Goal: Task Accomplishment & Management: Complete application form

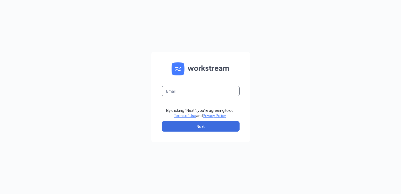
click at [180, 92] on input "text" at bounding box center [201, 91] width 78 height 10
type input "[EMAIL_ADDRESS][DOMAIN_NAME]"
click at [197, 124] on button "Next" at bounding box center [201, 126] width 78 height 10
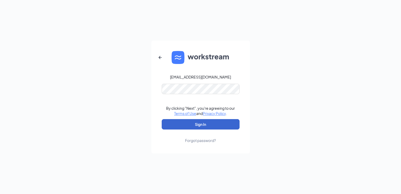
click at [190, 124] on button "Sign In" at bounding box center [201, 124] width 78 height 10
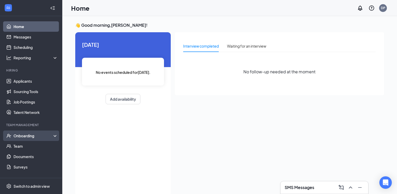
click at [30, 137] on div "Onboarding" at bounding box center [33, 135] width 40 height 5
click at [31, 150] on link "Overview" at bounding box center [35, 146] width 44 height 10
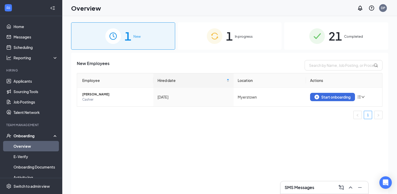
click at [230, 40] on span "1" at bounding box center [229, 36] width 7 height 18
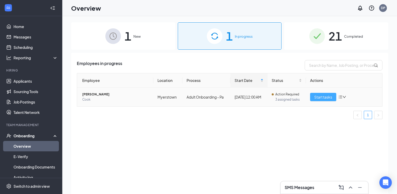
click at [317, 97] on span "Start tasks" at bounding box center [323, 97] width 18 height 6
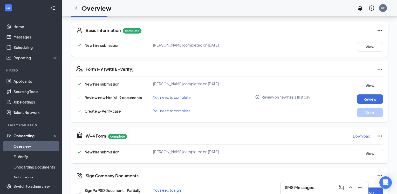
scroll to position [78, 0]
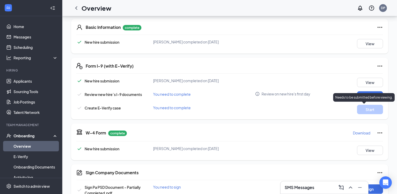
click at [368, 94] on div "Needs to be submitted before viewing." at bounding box center [364, 97] width 62 height 9
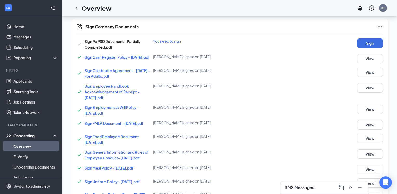
scroll to position [376, 0]
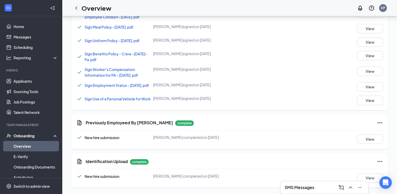
drag, startPoint x: 368, startPoint y: 94, endPoint x: 332, endPoint y: 63, distance: 47.3
click at [332, 63] on div "Sign Pa PSD Document - Partially Completed.pdf You need to sign Sign Sign Cash …" at bounding box center [229, 1] width 307 height 207
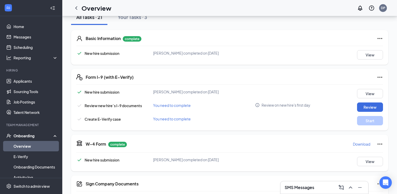
scroll to position [65, 0]
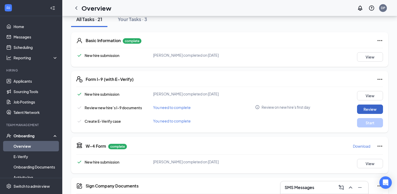
click at [371, 110] on button "Review" at bounding box center [370, 108] width 26 height 9
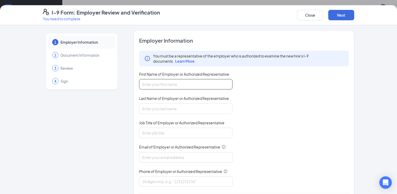
click at [145, 87] on input "First Name of Employer or Authorized Representative" at bounding box center [185, 84] width 93 height 10
type input "[PERSON_NAME]"
type input "7178665522"
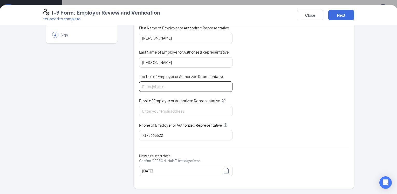
click at [150, 89] on input "Job Title of Employer or Authorized Representative" at bounding box center [185, 86] width 93 height 10
type input "restaurant manager"
click at [152, 110] on input "Email of Employer or Authorized Representative" at bounding box center [185, 111] width 93 height 10
type input "[EMAIL_ADDRESS][DOMAIN_NAME]"
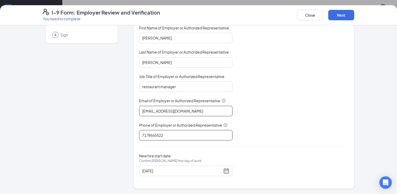
scroll to position [168, 0]
click at [354, 15] on button "Next" at bounding box center [341, 15] width 26 height 10
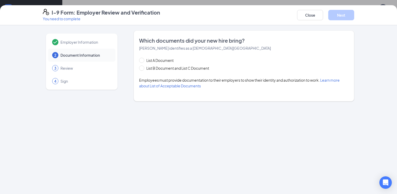
scroll to position [0, 0]
click at [139, 68] on input "List B Document and List C Document" at bounding box center [141, 67] width 4 height 4
radio input "true"
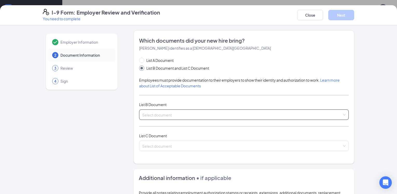
click at [145, 112] on input "search" at bounding box center [242, 114] width 200 height 8
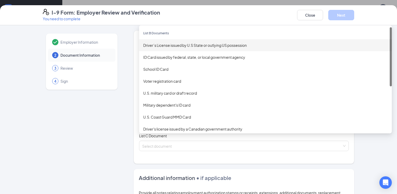
click at [165, 46] on div "Driver’s License issued by U.S State or outlying US possession" at bounding box center [265, 45] width 245 height 6
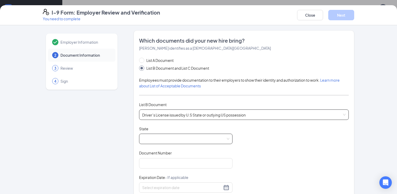
click at [142, 140] on span at bounding box center [185, 139] width 87 height 10
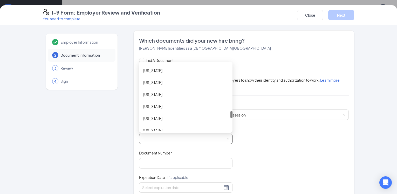
scroll to position [467, 0]
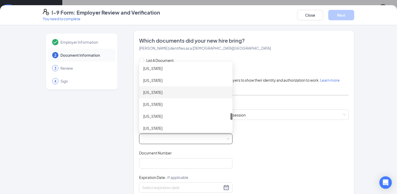
click at [146, 90] on div "[US_STATE]" at bounding box center [185, 92] width 85 height 6
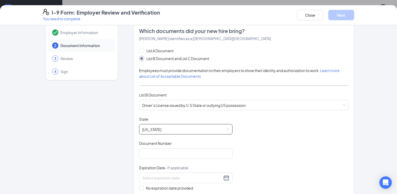
scroll to position [26, 0]
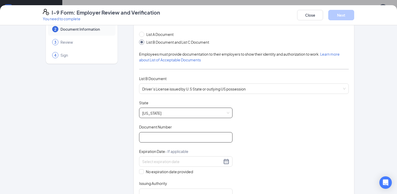
click at [139, 137] on input "Document Number" at bounding box center [185, 137] width 93 height 10
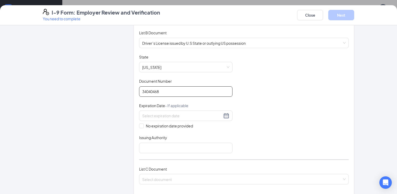
scroll to position [78, 0]
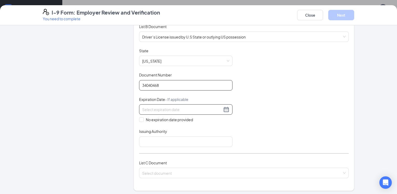
type input "34040468"
click at [165, 110] on input at bounding box center [182, 109] width 80 height 6
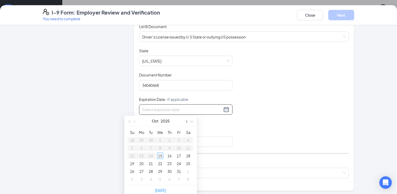
click at [186, 122] on span "button" at bounding box center [186, 121] width 3 height 3
click at [192, 122] on span "button" at bounding box center [192, 121] width 3 height 3
click at [134, 122] on span "button" at bounding box center [135, 121] width 3 height 3
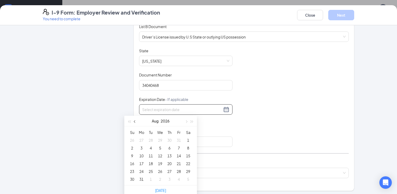
click at [134, 122] on span "button" at bounding box center [135, 121] width 3 height 3
click at [186, 121] on span "button" at bounding box center [186, 121] width 3 height 3
type input "[DATE]"
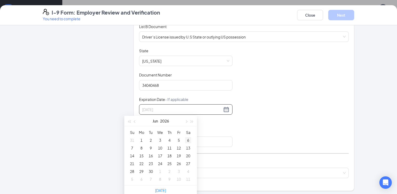
click at [189, 140] on div "6" at bounding box center [188, 140] width 6 height 6
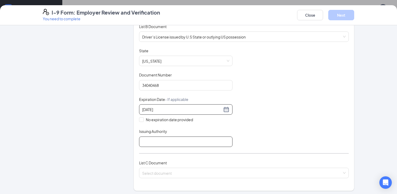
click at [150, 141] on input "Issuing Authority" at bounding box center [185, 141] width 93 height 10
type input "PA"
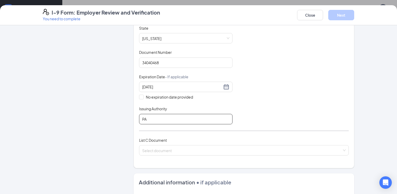
scroll to position [156, 0]
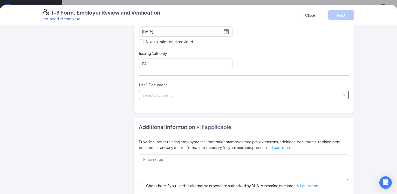
click at [148, 94] on input "search" at bounding box center [242, 94] width 200 height 8
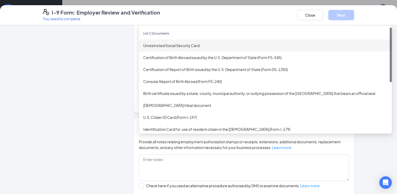
click at [158, 48] on div "Unrestricted Social Security Card" at bounding box center [265, 46] width 245 height 6
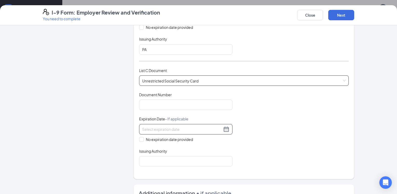
scroll to position [182, 0]
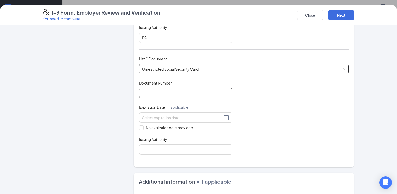
click at [148, 94] on input "Document Number" at bounding box center [185, 93] width 93 height 10
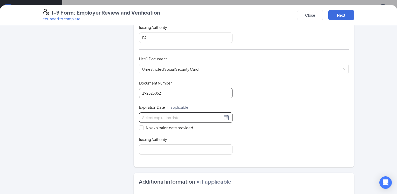
type input "192825052"
click at [212, 118] on div at bounding box center [185, 117] width 87 height 6
click at [273, 116] on div "Document Title Unrestricted Social Security Card Document Number 192825052 Expi…" at bounding box center [244, 117] width 210 height 74
click at [139, 128] on input "No expiration date provided" at bounding box center [141, 127] width 4 height 4
checkbox input "true"
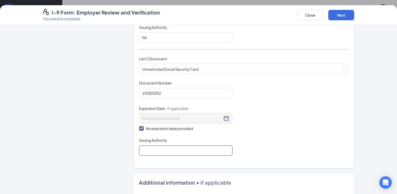
click at [141, 153] on input "Issuing Authority" at bounding box center [185, 150] width 93 height 10
type input "SOCIAL SECURITY"
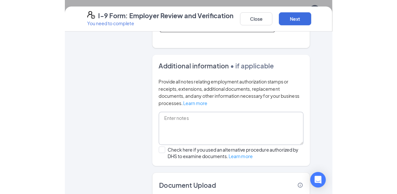
scroll to position [355, 0]
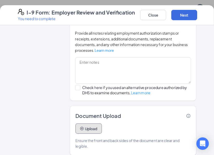
click at [89, 124] on button "Upload" at bounding box center [89, 129] width 26 height 10
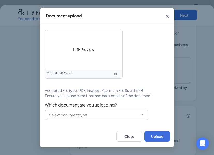
click at [144, 116] on icon "ChevronDown" at bounding box center [142, 115] width 4 height 4
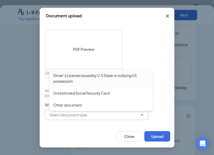
click at [75, 78] on div "Driver’s License issued by U.S State or outlying US possession" at bounding box center [101, 78] width 96 height 11
type input "Driver’s License issued by U.S State or outlying US possession"
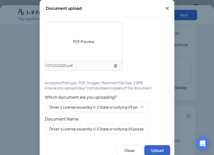
click at [154, 150] on button "Upload" at bounding box center [158, 150] width 26 height 10
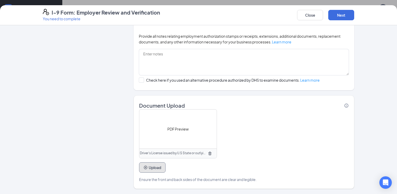
scroll to position [220, 0]
click at [167, 129] on span "PDF Preview" at bounding box center [177, 129] width 21 height 6
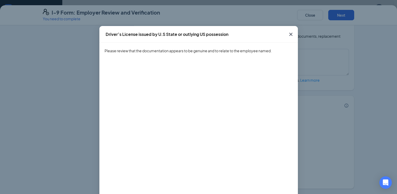
click at [289, 35] on icon "Cross" at bounding box center [291, 34] width 6 height 6
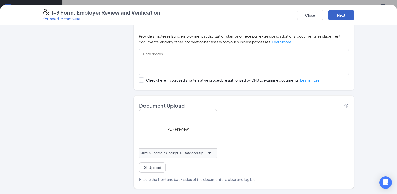
click at [354, 14] on button "Next" at bounding box center [341, 15] width 26 height 10
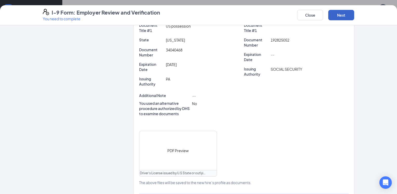
scroll to position [161, 0]
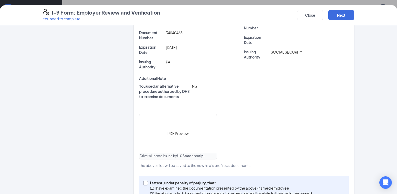
click at [143, 180] on input "I attest, under penalty of [PERSON_NAME], that: (1) I have examined the documen…" at bounding box center [145, 182] width 4 height 4
checkbox input "true"
click at [354, 15] on button "Next" at bounding box center [341, 15] width 26 height 10
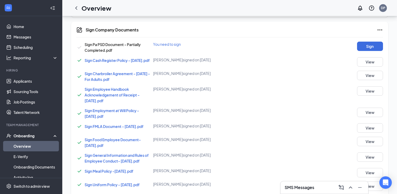
scroll to position [77, 0]
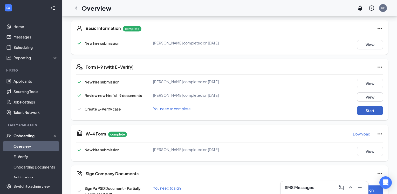
click at [368, 111] on button "Start" at bounding box center [370, 110] width 26 height 9
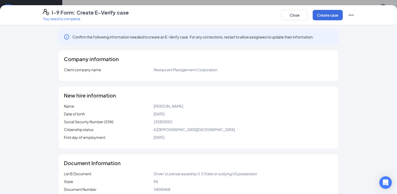
scroll to position [0, 0]
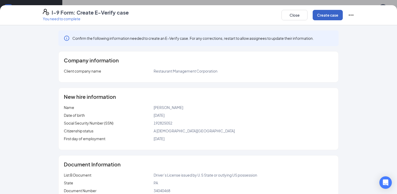
click at [343, 16] on button "Create case" at bounding box center [328, 15] width 30 height 10
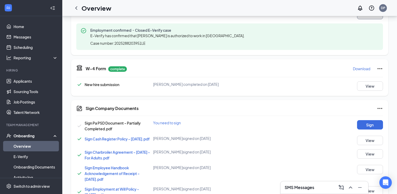
scroll to position [207, 0]
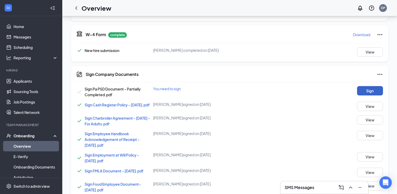
click at [373, 91] on button "Sign" at bounding box center [370, 90] width 26 height 9
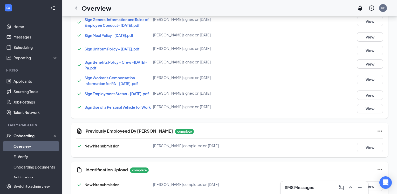
scroll to position [411, 0]
